Goal: Register for event/course

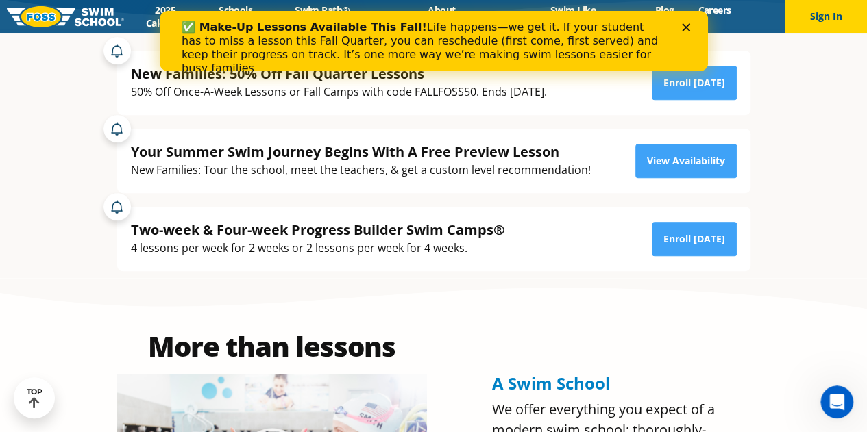
scroll to position [274, 0]
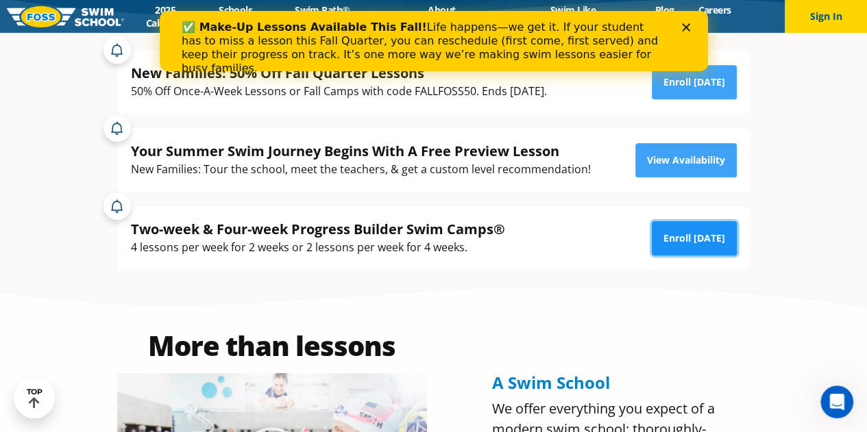
click at [706, 234] on link "Enroll Today" at bounding box center [694, 238] width 85 height 34
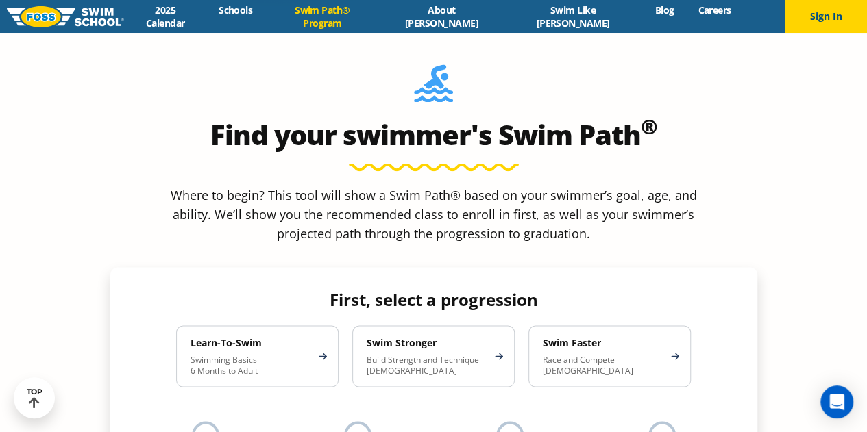
scroll to position [1165, 0]
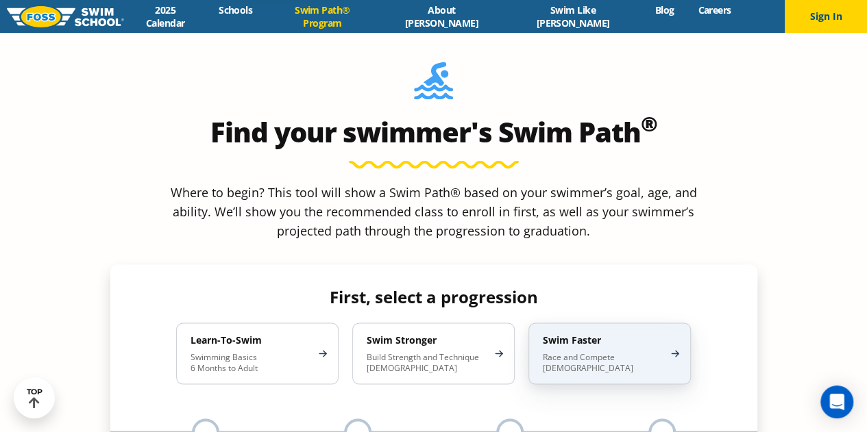
click at [580, 352] on p "Race and Compete [DEMOGRAPHIC_DATA]" at bounding box center [603, 363] width 120 height 22
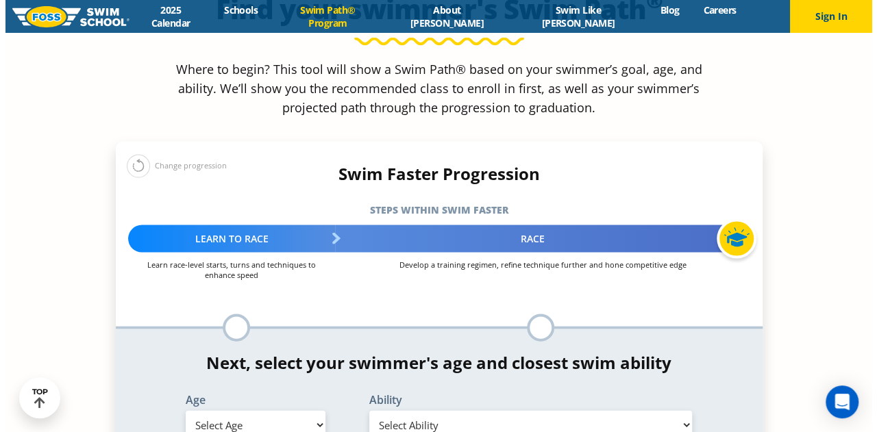
scroll to position [1371, 0]
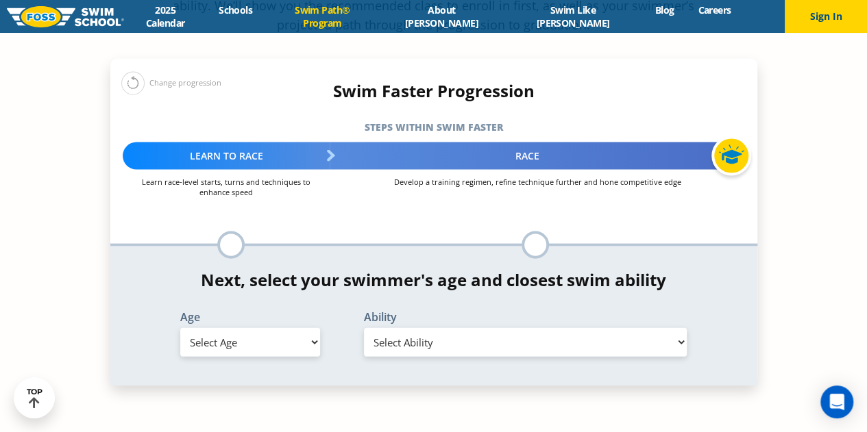
click at [300, 328] on select "Select Age [DEMOGRAPHIC_DATA] months - 1 year 1 year 2 years 3 years 4 years 5 …" at bounding box center [250, 342] width 140 height 29
select select "13-years-"
click at [180, 328] on select "Select Age [DEMOGRAPHIC_DATA] months - 1 year 1 year 2 years 3 years 4 years 5 …" at bounding box center [250, 342] width 140 height 29
click at [402, 328] on select "Select Ability First in-water experience When in the water, reliant on a life j…" at bounding box center [525, 342] width 323 height 29
select select "13-years--swims-each-stroke-front-crawl-and-backstroke-75-ft-and-breaststroke-b…"
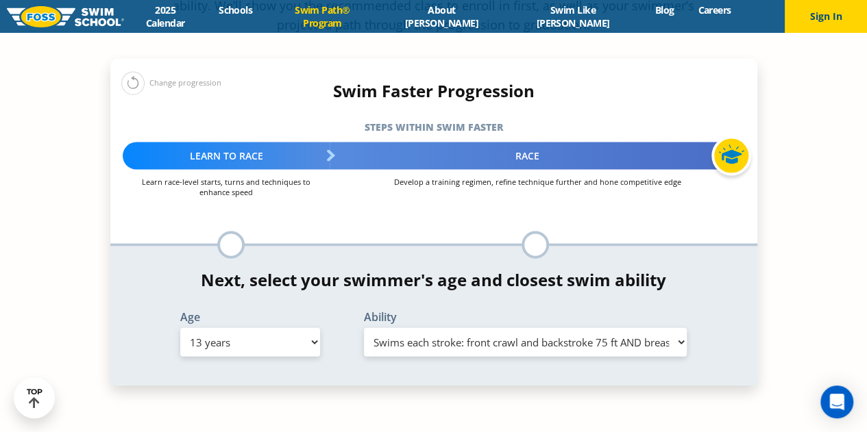
click at [364, 328] on select "Select Ability First in-water experience When in the water, reliant on a life j…" at bounding box center [525, 342] width 323 height 29
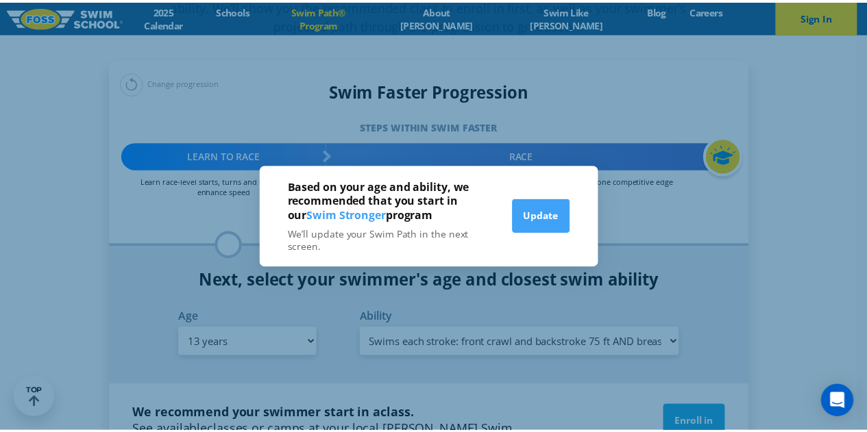
scroll to position [1360, 0]
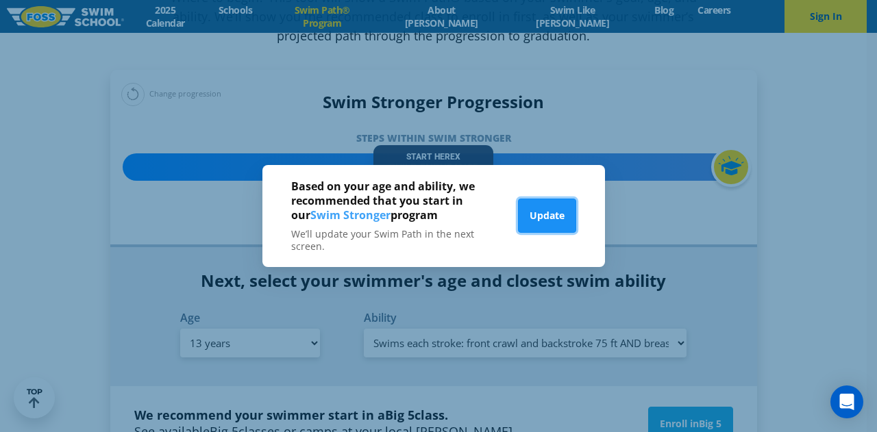
click at [542, 212] on button "Update" at bounding box center [547, 216] width 58 height 34
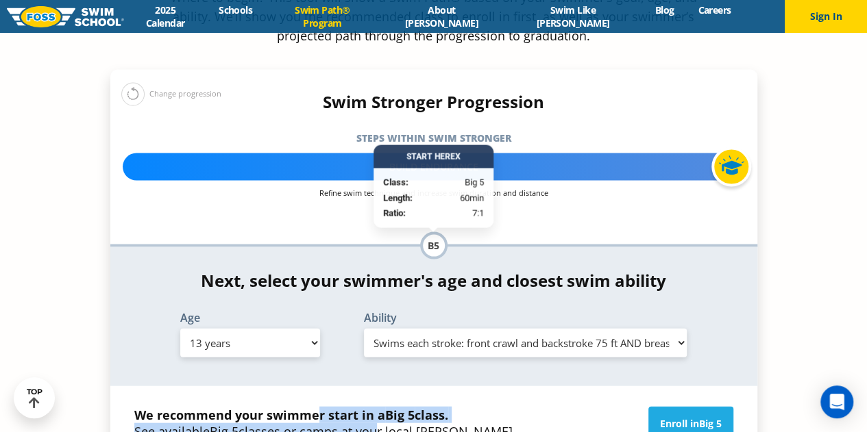
drag, startPoint x: 319, startPoint y: 306, endPoint x: 374, endPoint y: 327, distance: 59.4
click at [374, 407] on p "We recommend your swimmer start in a Big 5 class. See available Big 5 classes o…" at bounding box center [331, 431] width 395 height 49
click at [238, 424] on span "Big 5" at bounding box center [224, 432] width 29 height 16
click at [667, 407] on link "Enroll in Big 5" at bounding box center [690, 424] width 85 height 34
